Goal: Check status: Check status

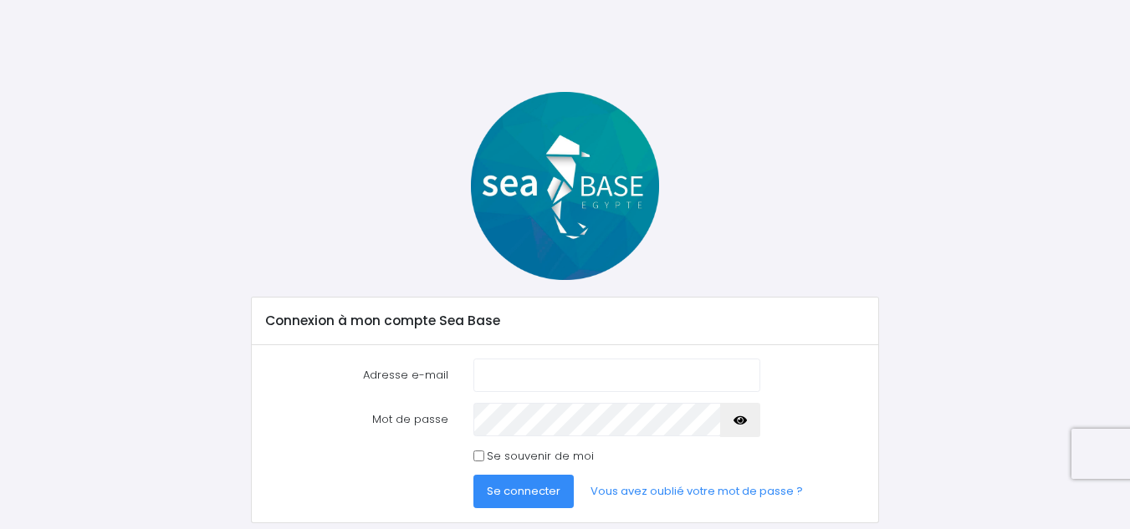
type input "[EMAIL_ADDRESS][DOMAIN_NAME]"
click at [740, 421] on icon "button" at bounding box center [739, 421] width 13 height 0
click at [453, 424] on div "Mot de passe" at bounding box center [565, 419] width 624 height 33
click at [532, 494] on span "Se connecter" at bounding box center [524, 491] width 74 height 16
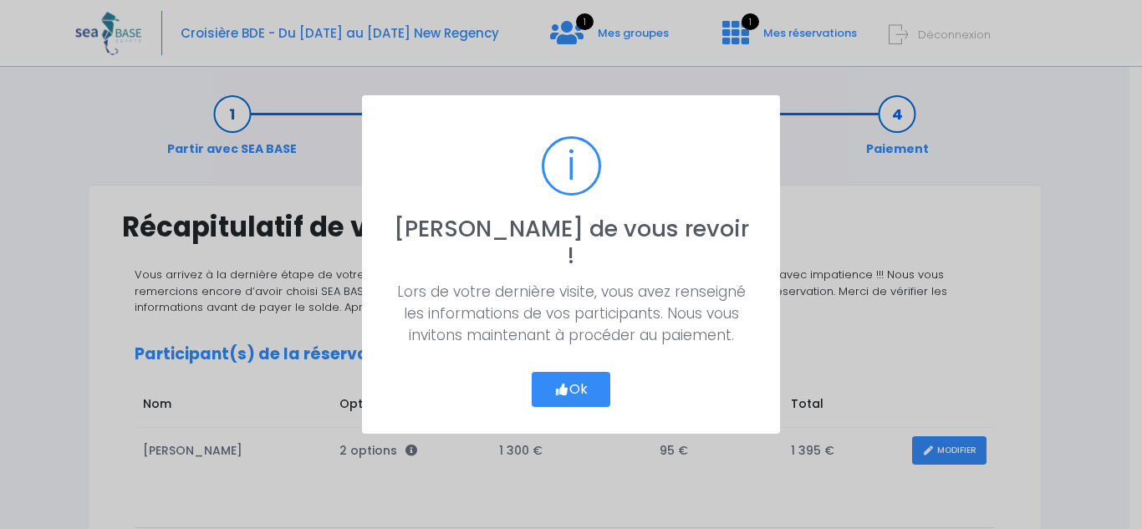
click at [592, 378] on button "Ok" at bounding box center [571, 389] width 79 height 35
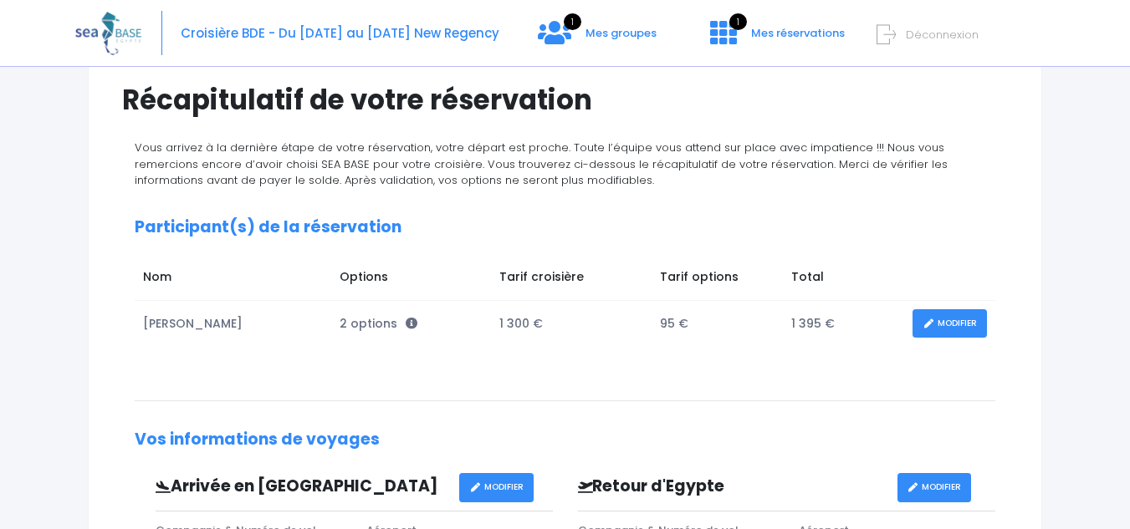
scroll to position [167, 0]
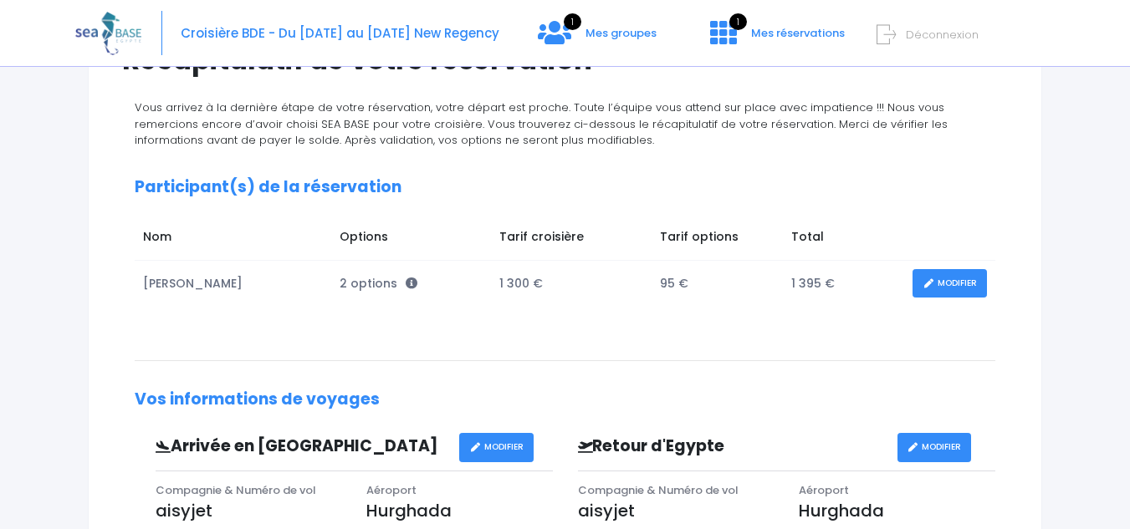
click at [671, 282] on td "95 €" at bounding box center [717, 284] width 131 height 46
click at [355, 289] on span "2 options" at bounding box center [379, 283] width 78 height 17
click at [239, 289] on td "Jean Claude BOULEY" at bounding box center [233, 284] width 197 height 46
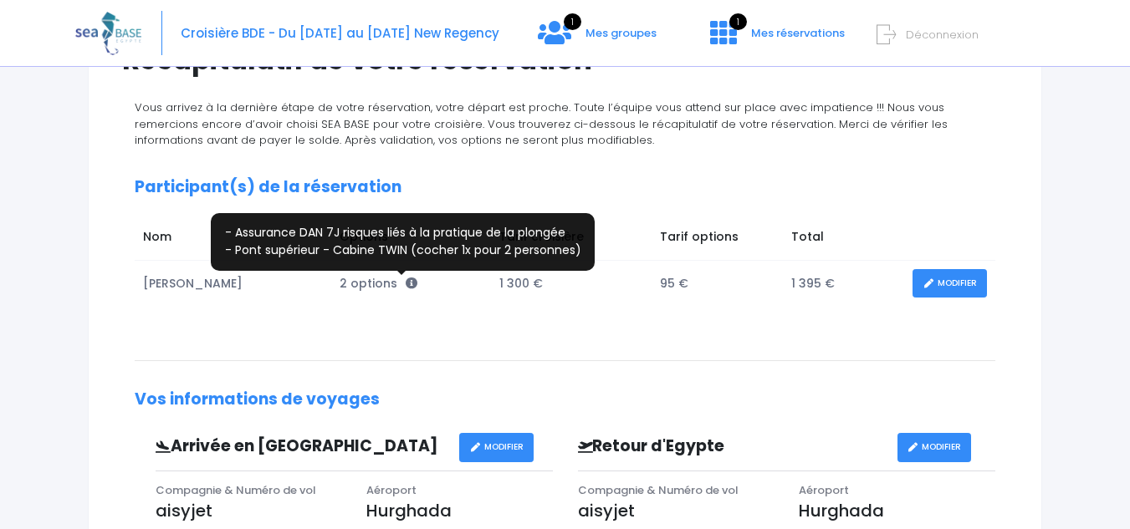
click at [406, 282] on icon at bounding box center [412, 284] width 12 height 12
click at [406, 284] on icon at bounding box center [412, 284] width 12 height 12
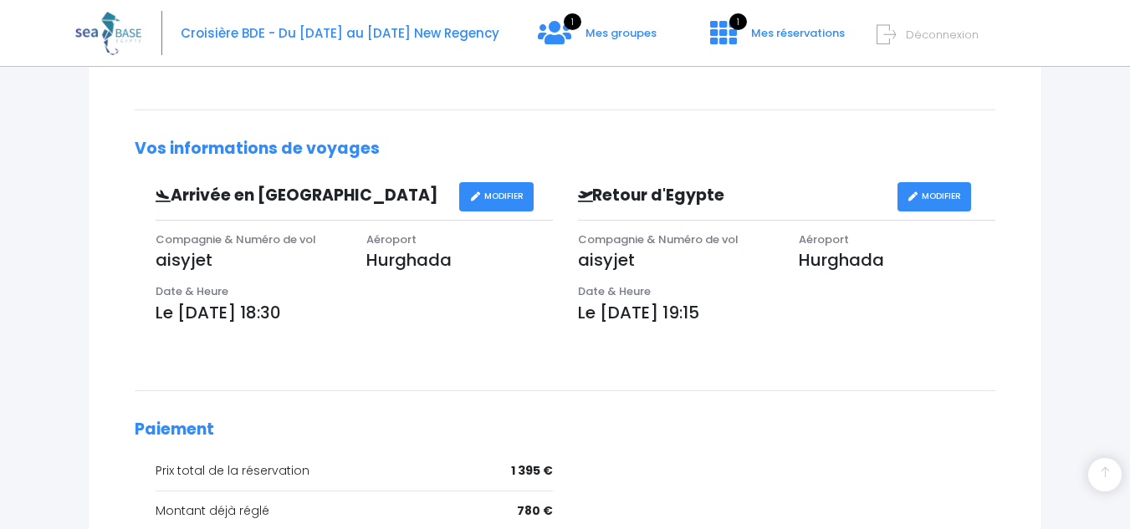
scroll to position [502, 0]
